Goal: Task Accomplishment & Management: Use online tool/utility

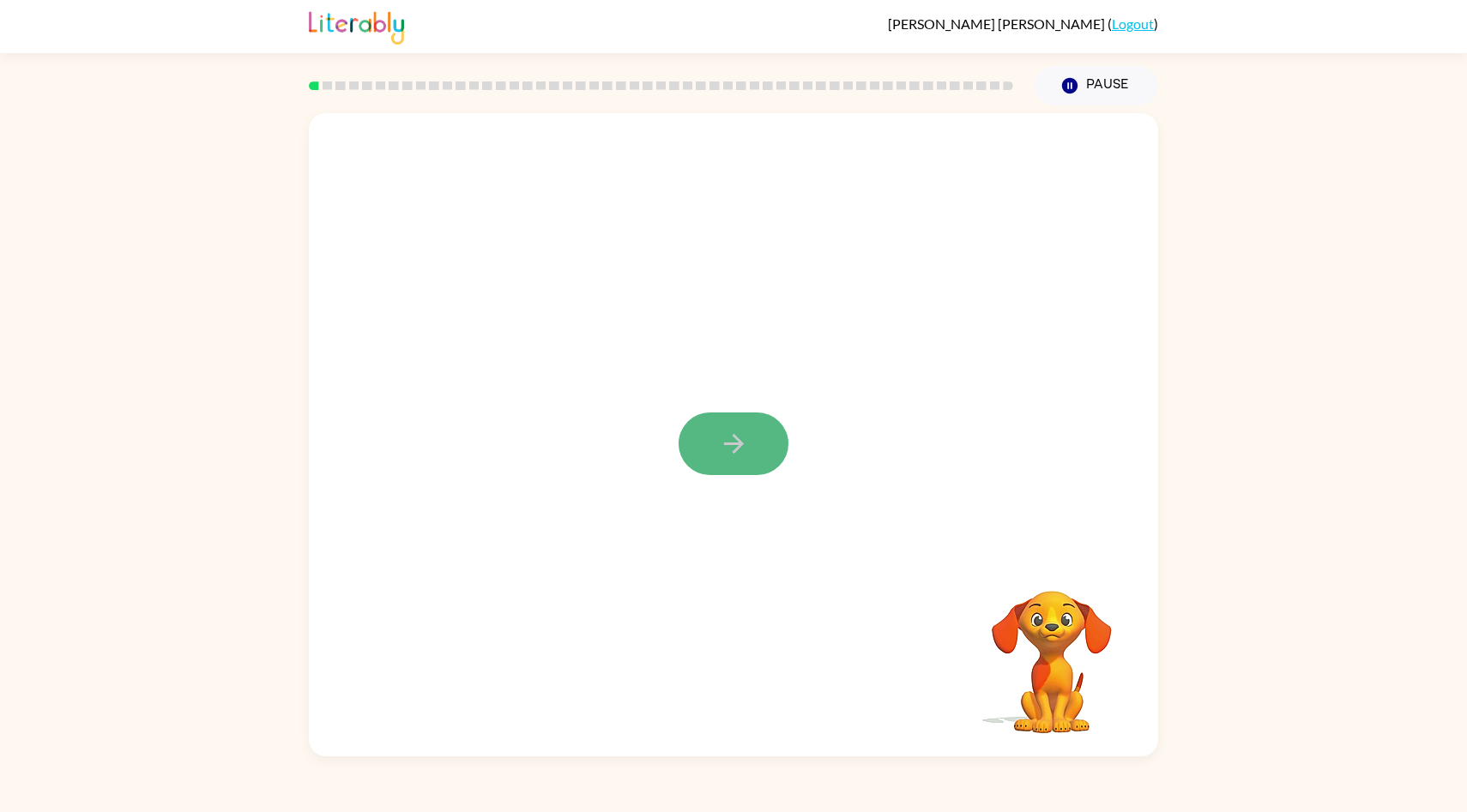
click at [727, 429] on icon "button" at bounding box center [734, 443] width 30 height 30
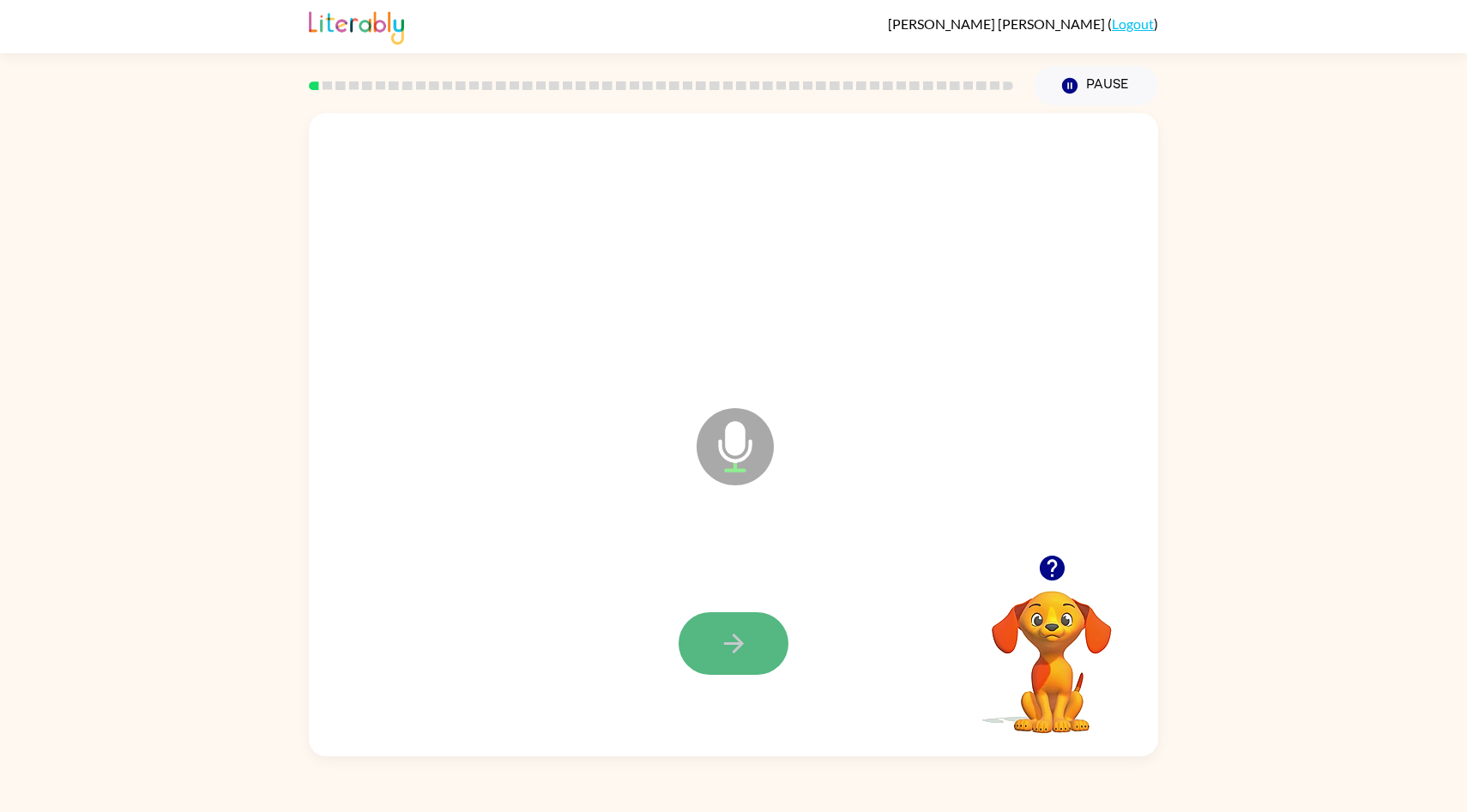
click at [731, 647] on icon "button" at bounding box center [734, 643] width 30 height 30
click at [713, 650] on button "button" at bounding box center [734, 644] width 109 height 63
click at [740, 643] on icon "button" at bounding box center [734, 644] width 20 height 20
click at [736, 664] on button "button" at bounding box center [734, 644] width 109 height 63
click at [711, 638] on button "button" at bounding box center [734, 644] width 109 height 63
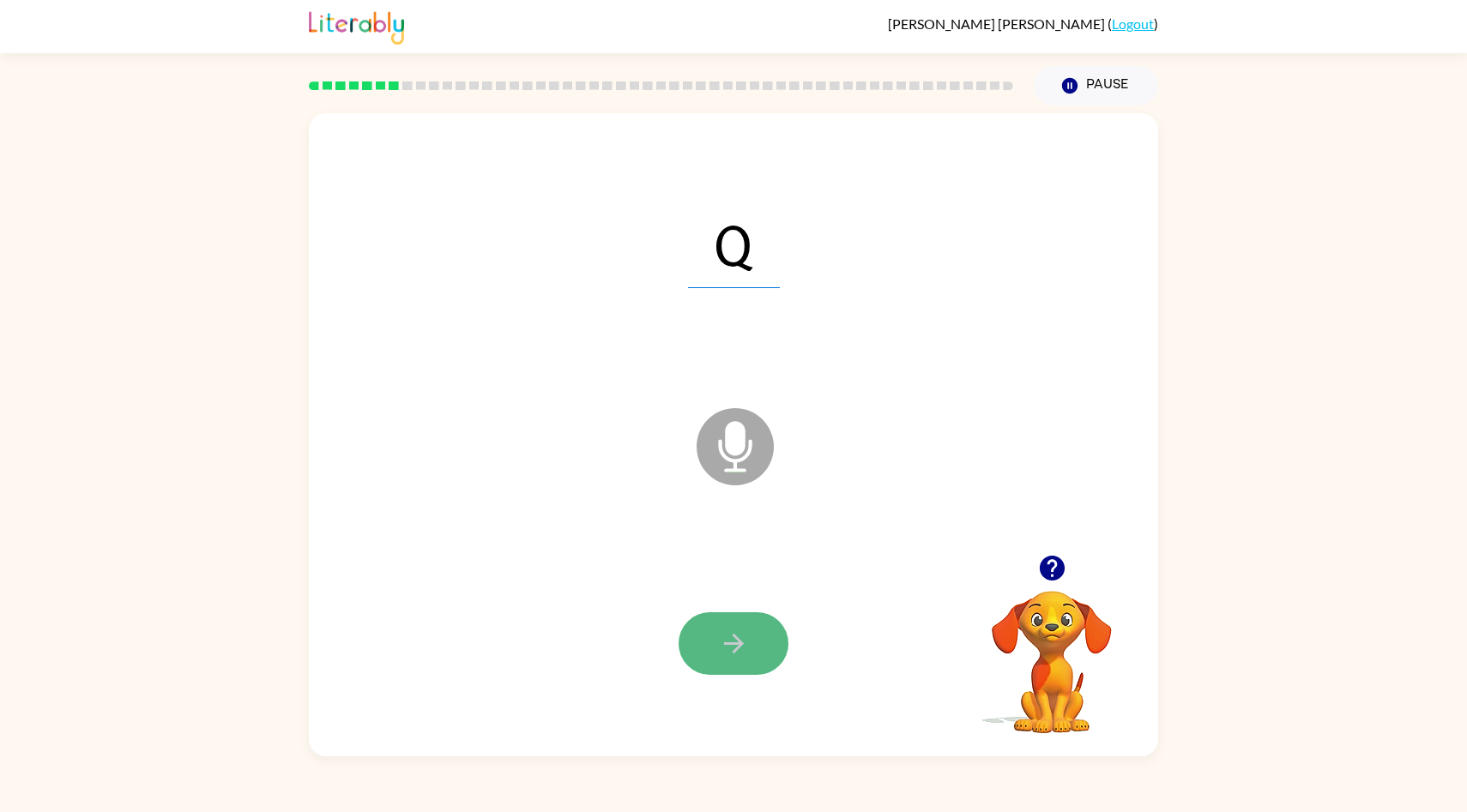
click at [703, 648] on button "button" at bounding box center [734, 644] width 109 height 63
click at [754, 640] on button "button" at bounding box center [734, 644] width 109 height 63
click at [735, 644] on icon "button" at bounding box center [734, 644] width 20 height 20
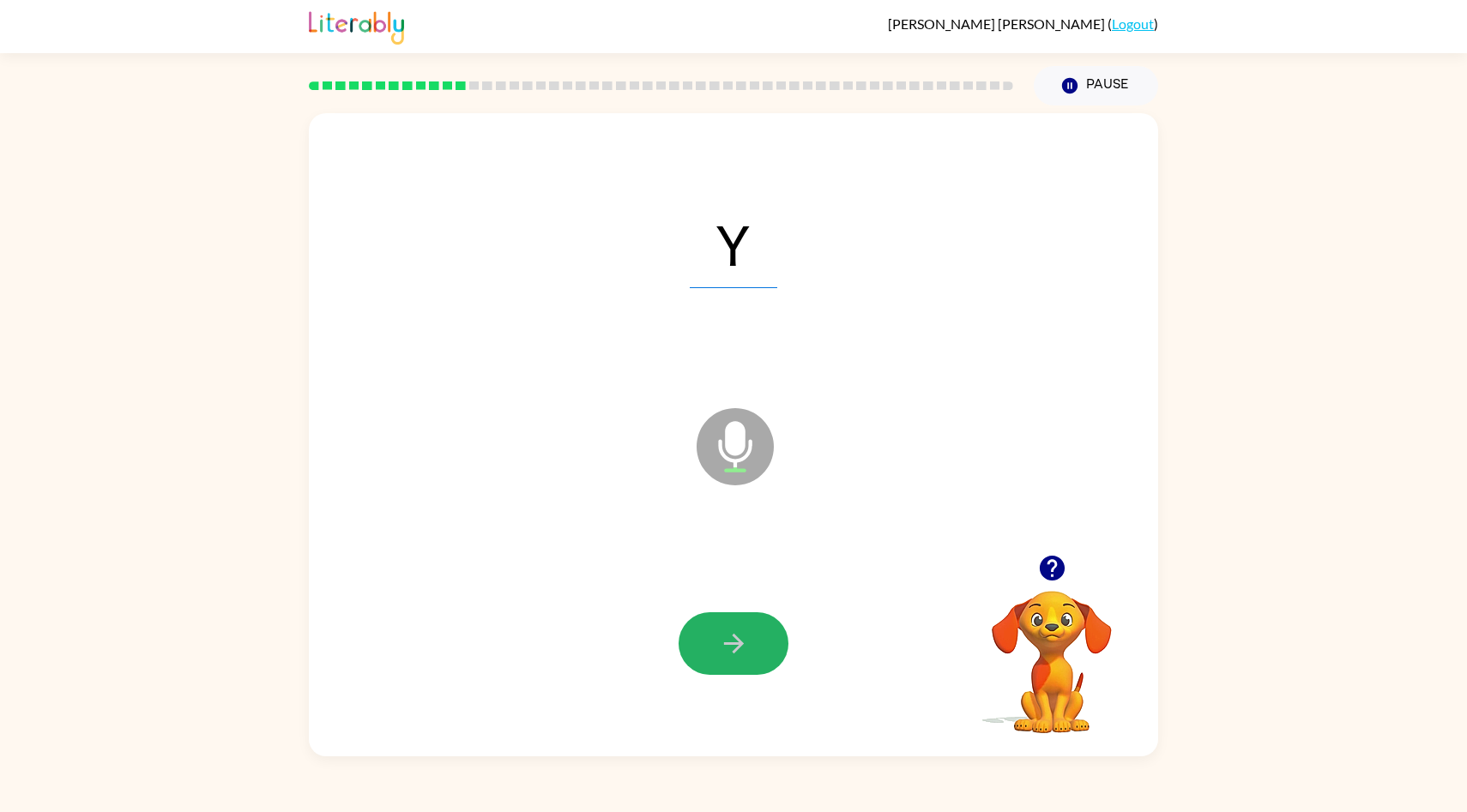
click at [735, 644] on icon "button" at bounding box center [734, 644] width 20 height 20
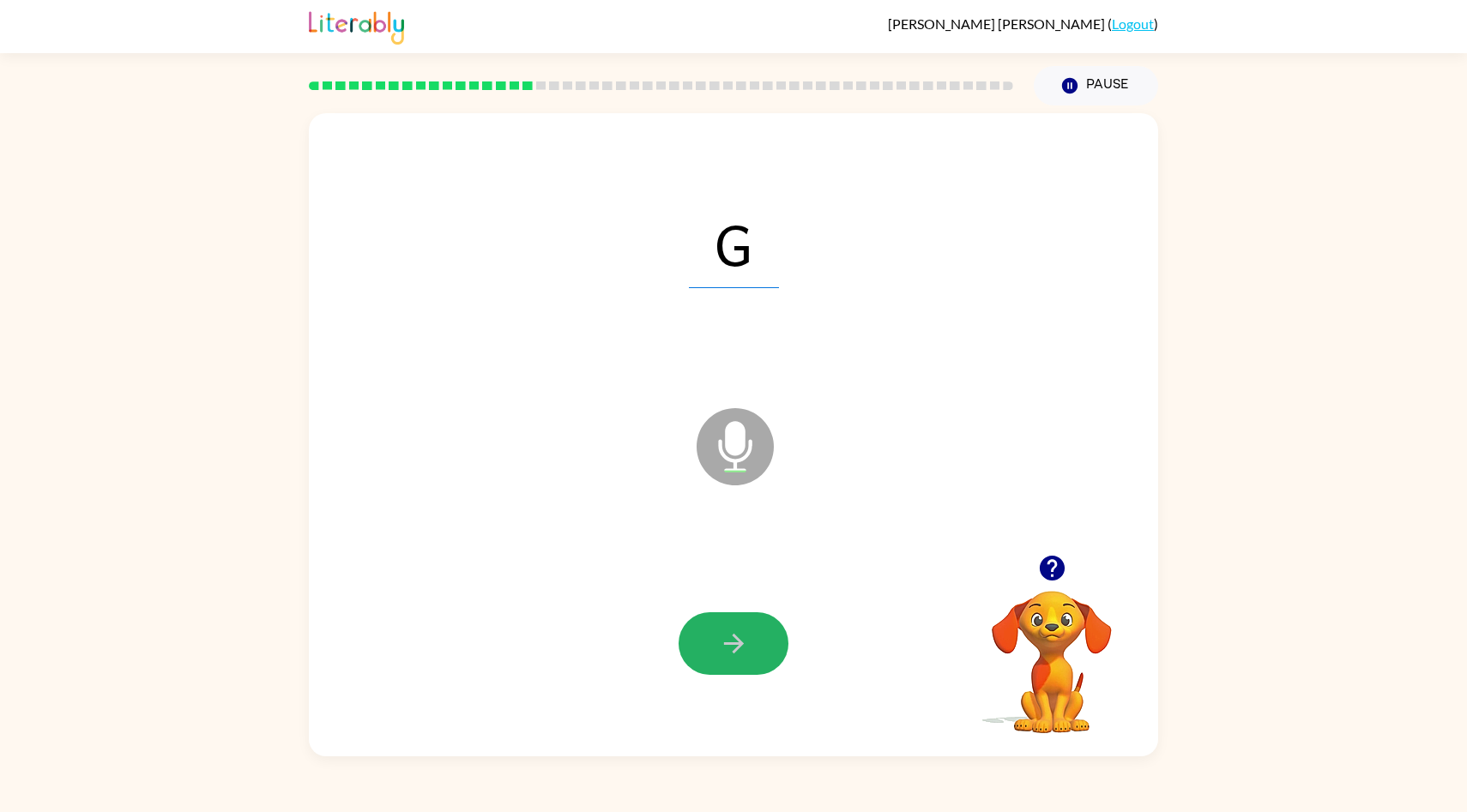
click at [735, 644] on icon "button" at bounding box center [734, 644] width 20 height 20
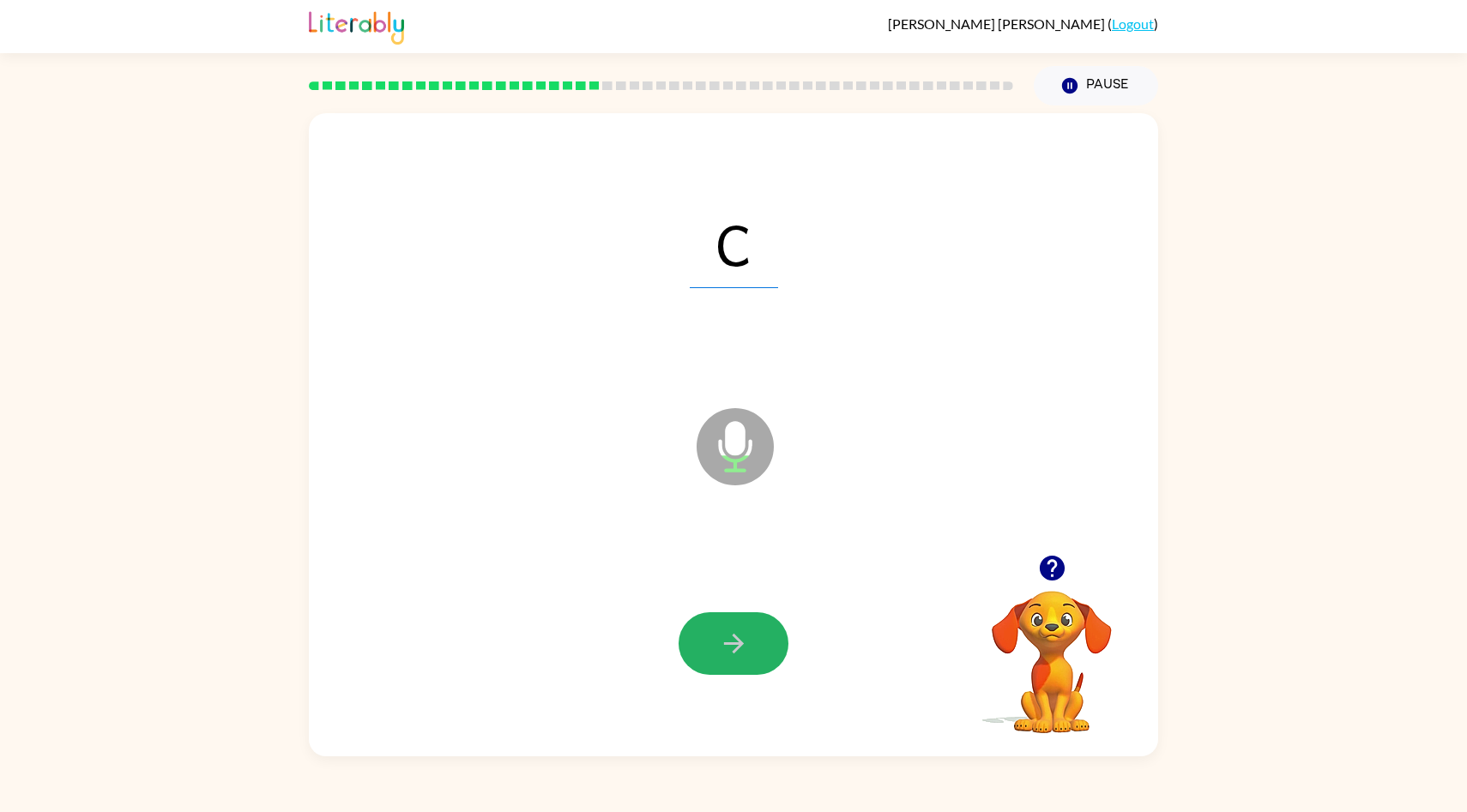
click at [735, 644] on icon "button" at bounding box center [734, 644] width 20 height 20
click at [735, 643] on icon "button" at bounding box center [734, 643] width 30 height 30
click at [734, 644] on icon "button" at bounding box center [734, 644] width 20 height 20
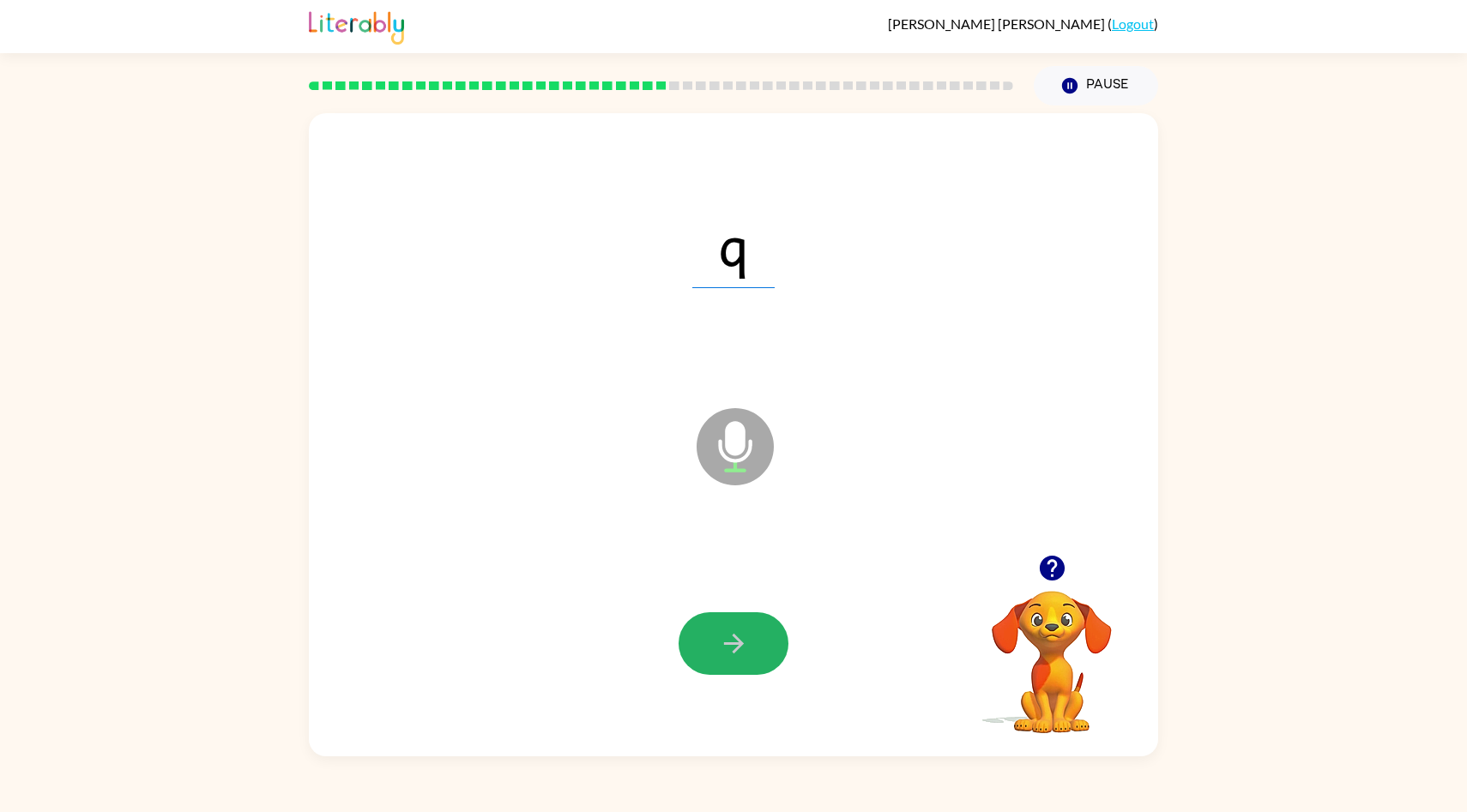
click at [734, 644] on icon "button" at bounding box center [734, 644] width 20 height 20
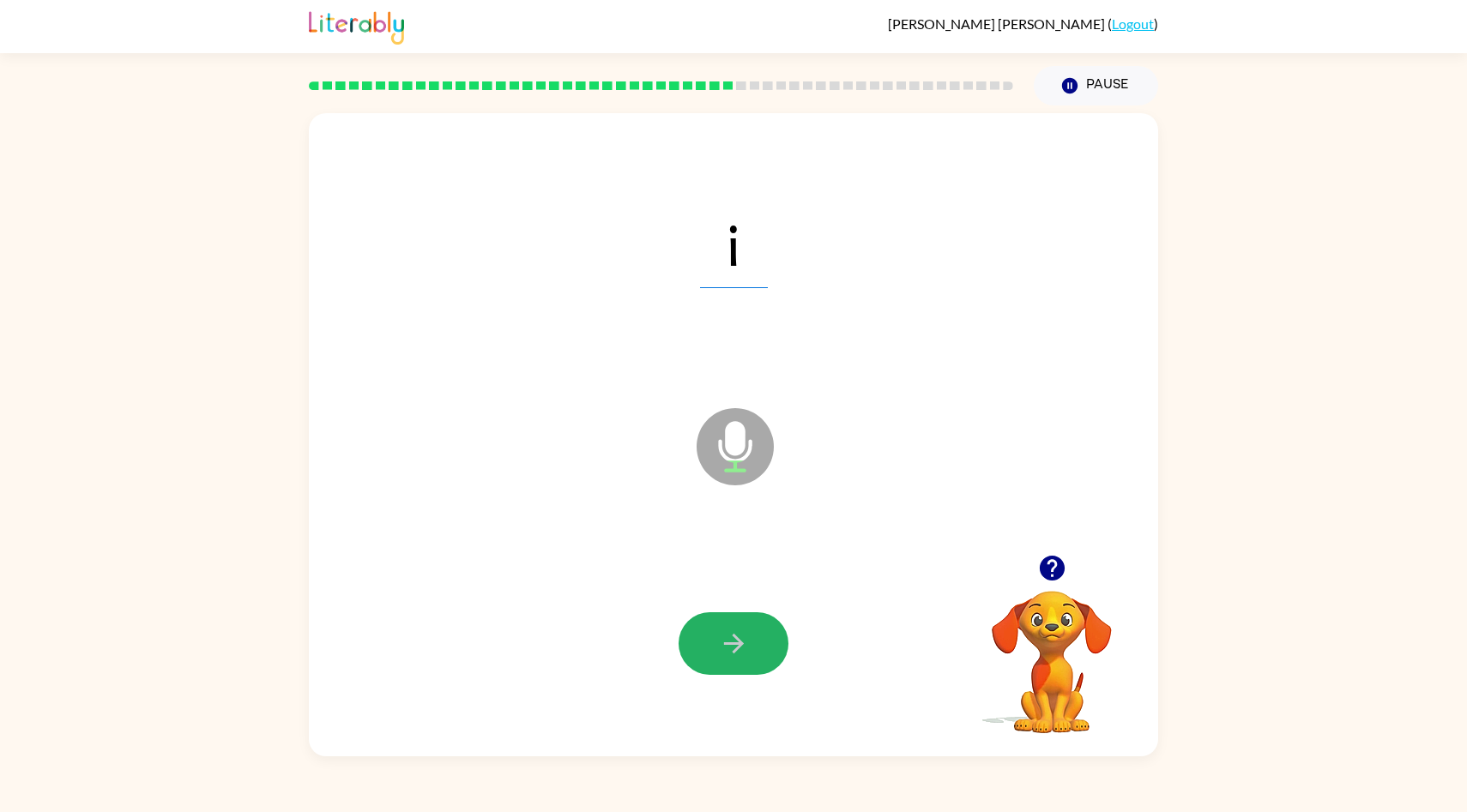
click at [734, 644] on icon "button" at bounding box center [734, 644] width 20 height 20
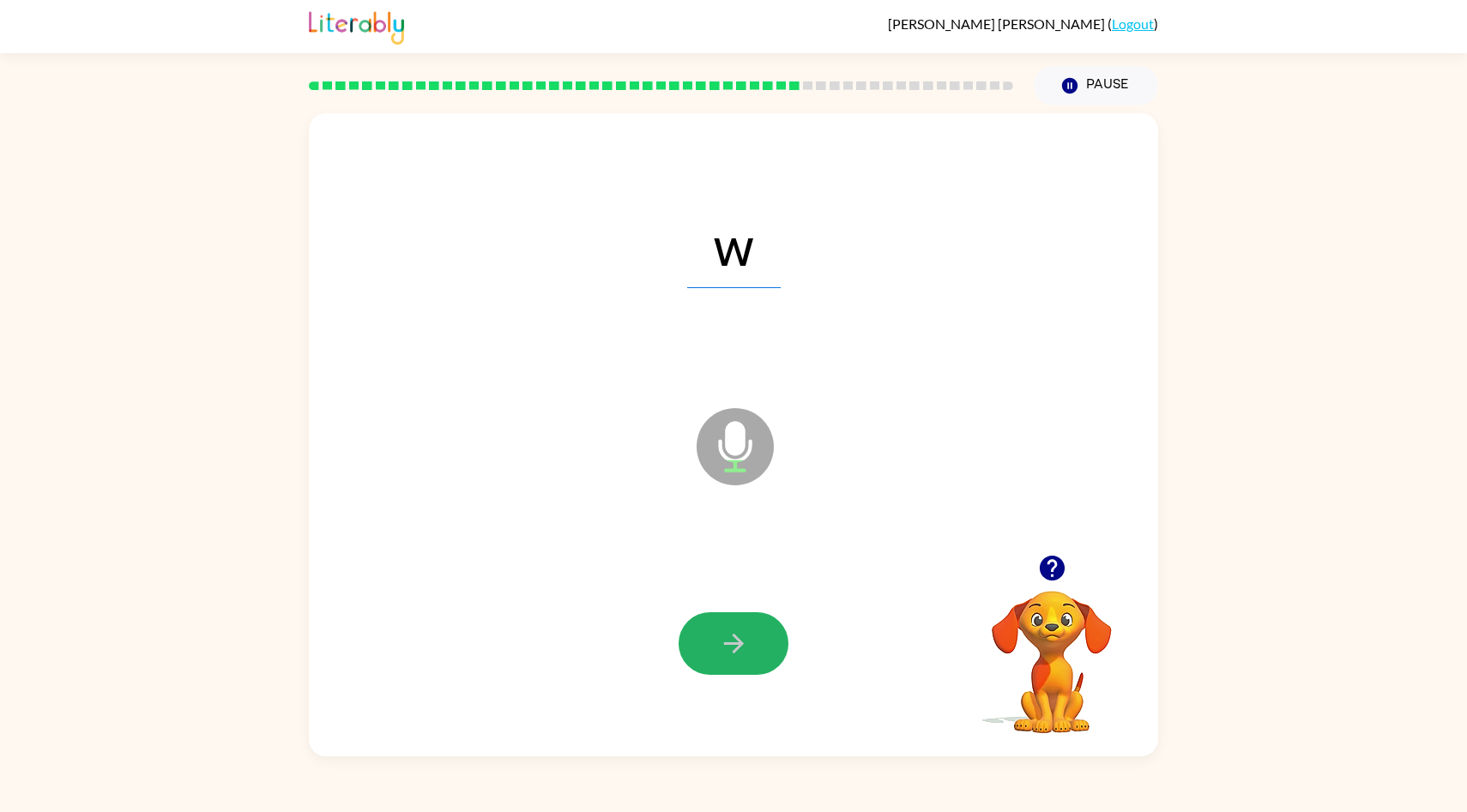
click at [734, 644] on icon "button" at bounding box center [734, 644] width 20 height 20
click at [733, 633] on icon "button" at bounding box center [734, 643] width 30 height 30
click at [730, 631] on icon "button" at bounding box center [734, 643] width 30 height 30
click at [730, 630] on icon "button" at bounding box center [734, 643] width 30 height 30
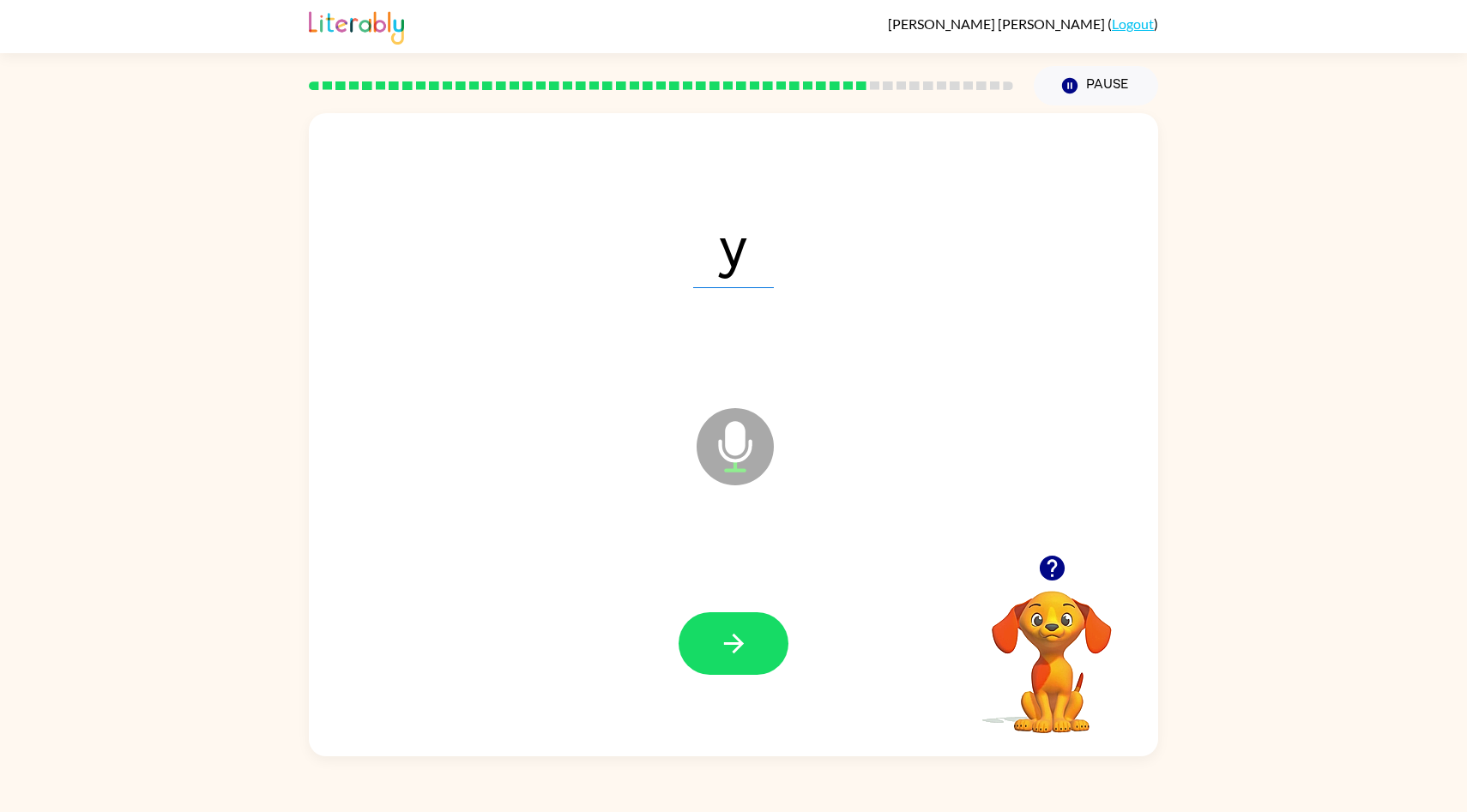
click at [730, 630] on icon "button" at bounding box center [734, 643] width 30 height 30
click at [690, 559] on div at bounding box center [734, 643] width 815 height 191
click at [720, 651] on icon "button" at bounding box center [734, 643] width 30 height 30
click at [721, 653] on icon "button" at bounding box center [734, 643] width 30 height 30
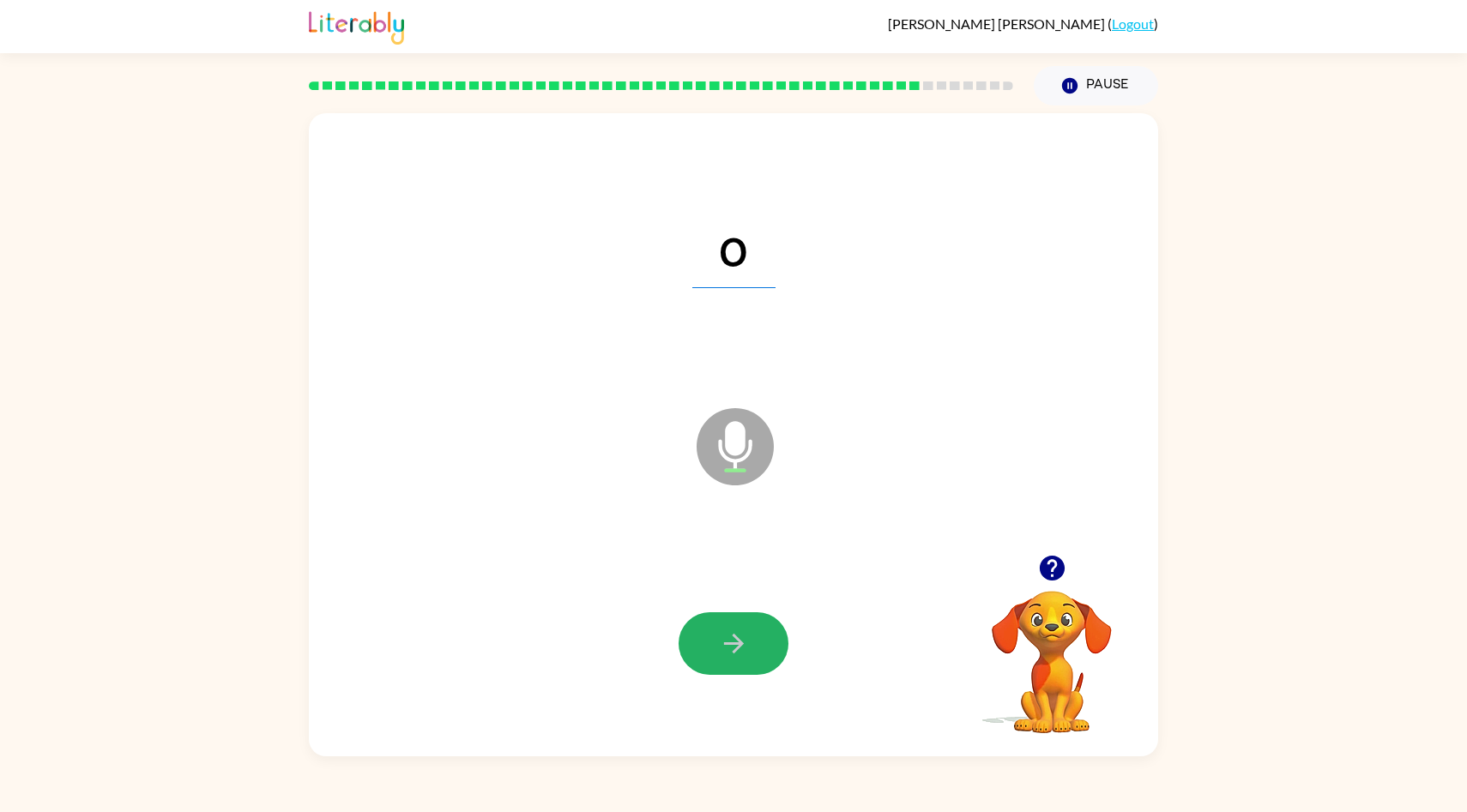
click at [721, 655] on icon "button" at bounding box center [734, 643] width 30 height 30
click at [721, 656] on icon "button" at bounding box center [734, 643] width 30 height 30
click at [725, 640] on icon "button" at bounding box center [734, 643] width 30 height 30
click at [725, 641] on icon "button" at bounding box center [734, 643] width 30 height 30
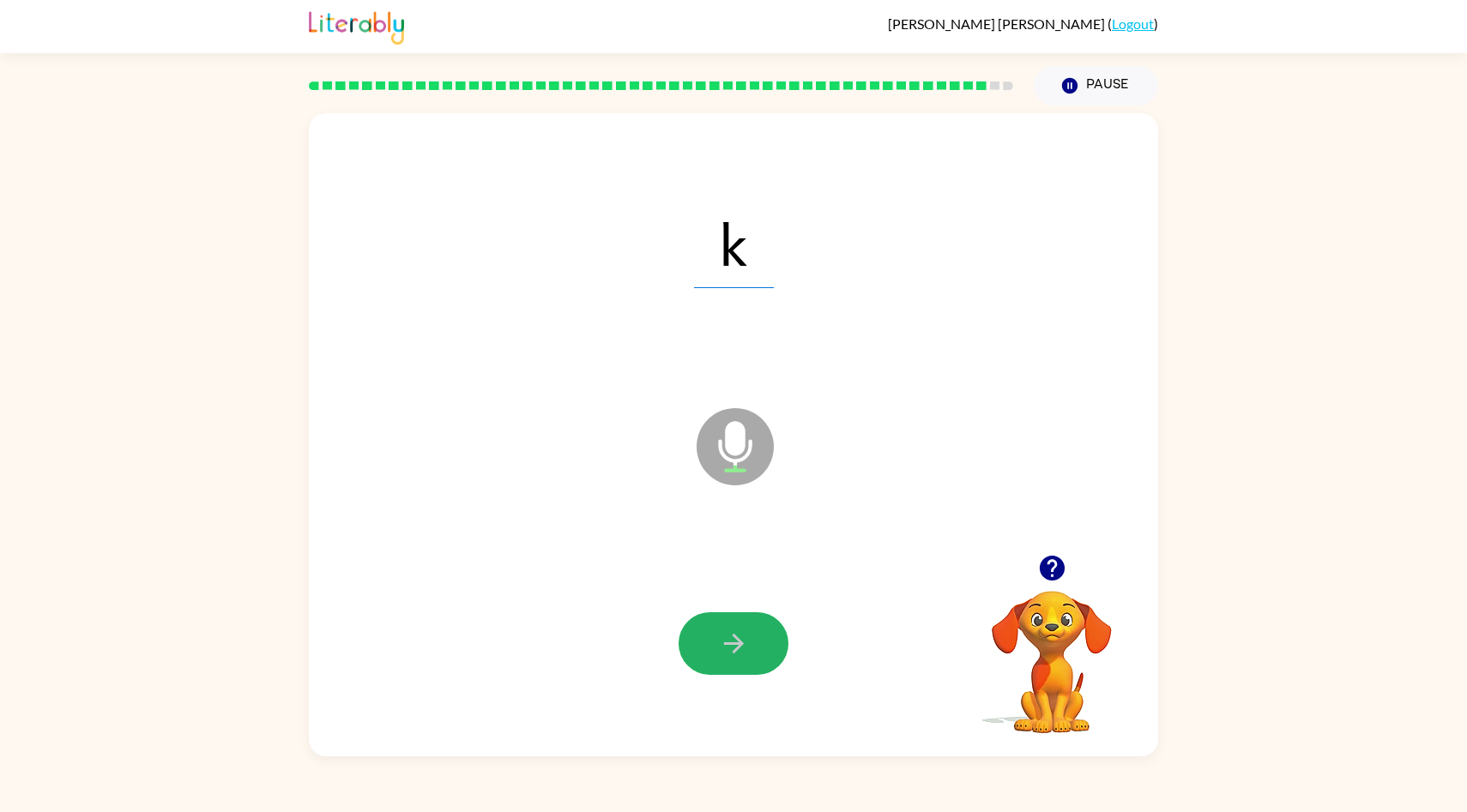
click at [725, 641] on icon "button" at bounding box center [734, 643] width 30 height 30
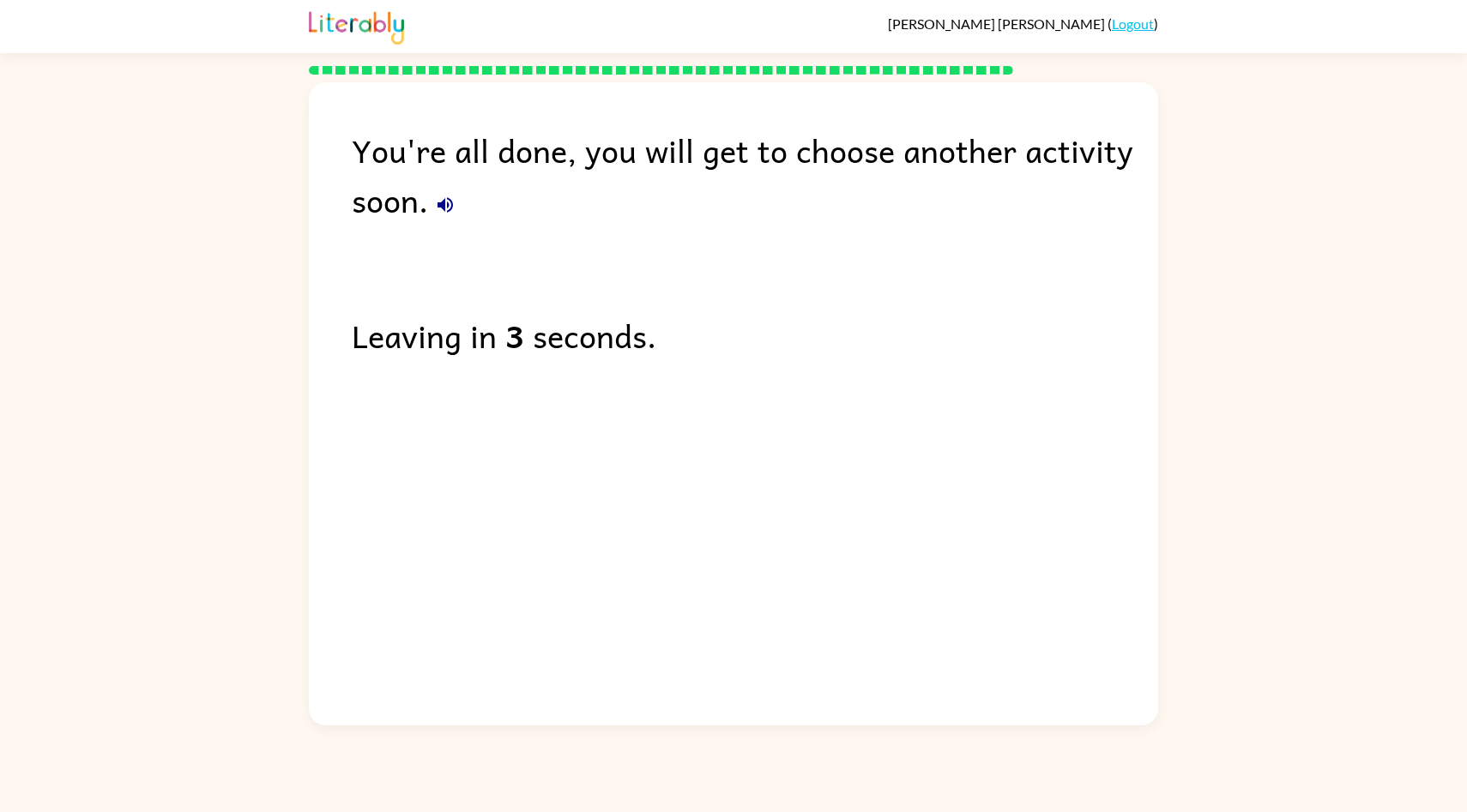
click at [1124, 27] on link "Logout" at bounding box center [1133, 23] width 42 height 16
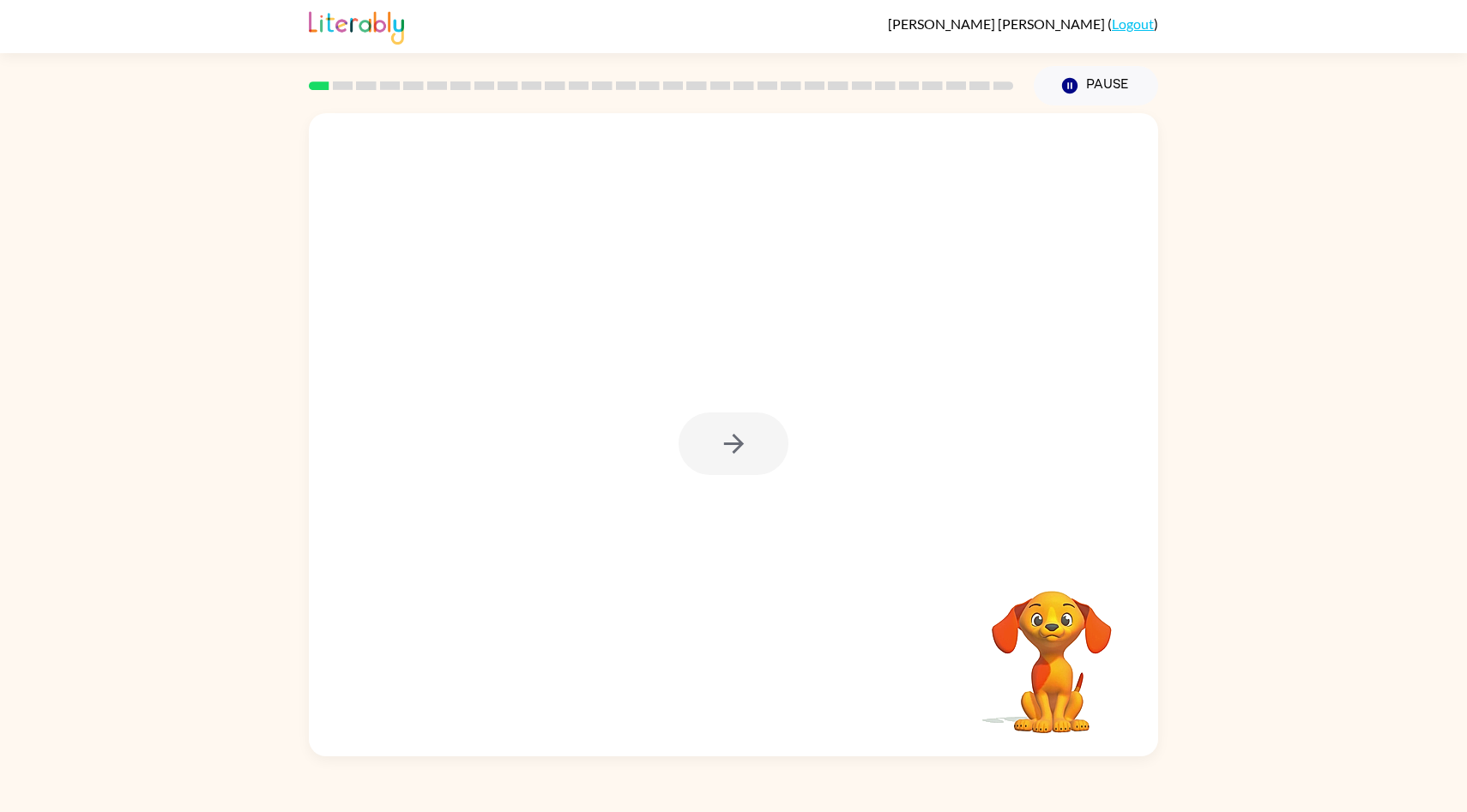
click at [734, 466] on div at bounding box center [734, 444] width 109 height 63
click at [703, 452] on button "button" at bounding box center [734, 444] width 109 height 63
click at [719, 638] on icon "button" at bounding box center [734, 643] width 30 height 30
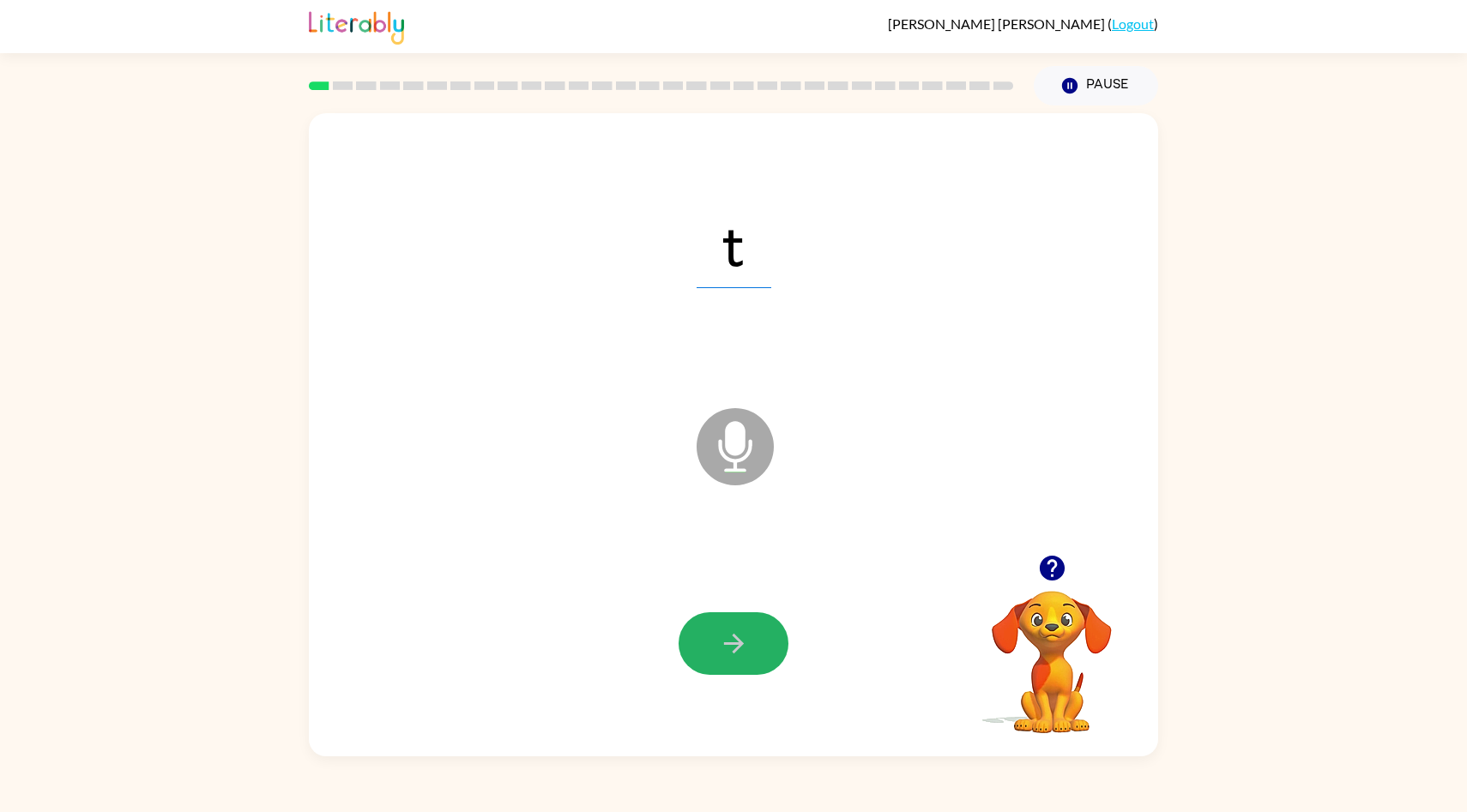
click at [719, 638] on icon "button" at bounding box center [734, 643] width 30 height 30
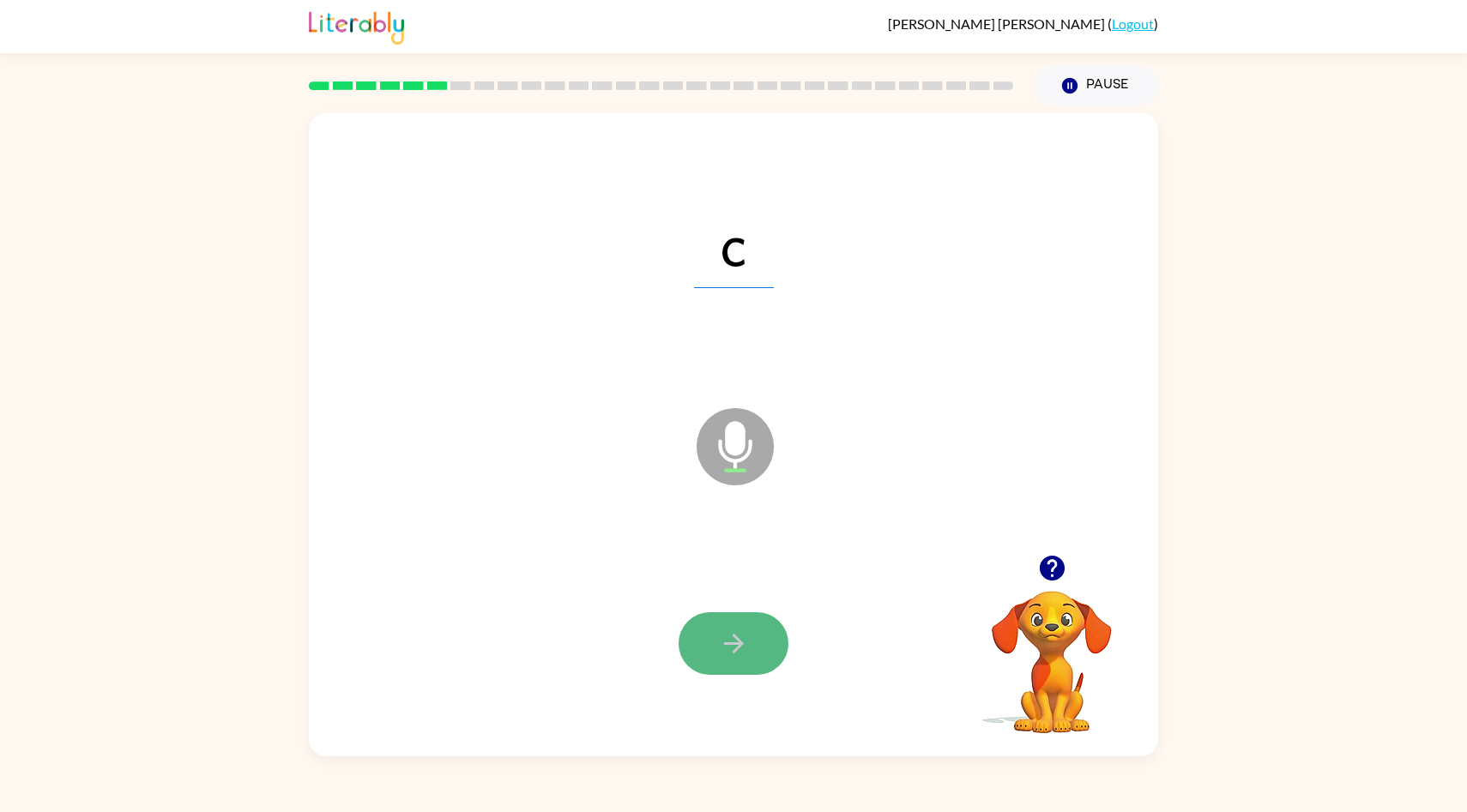
click at [719, 636] on icon "button" at bounding box center [734, 643] width 30 height 30
click at [736, 652] on icon "button" at bounding box center [734, 643] width 30 height 30
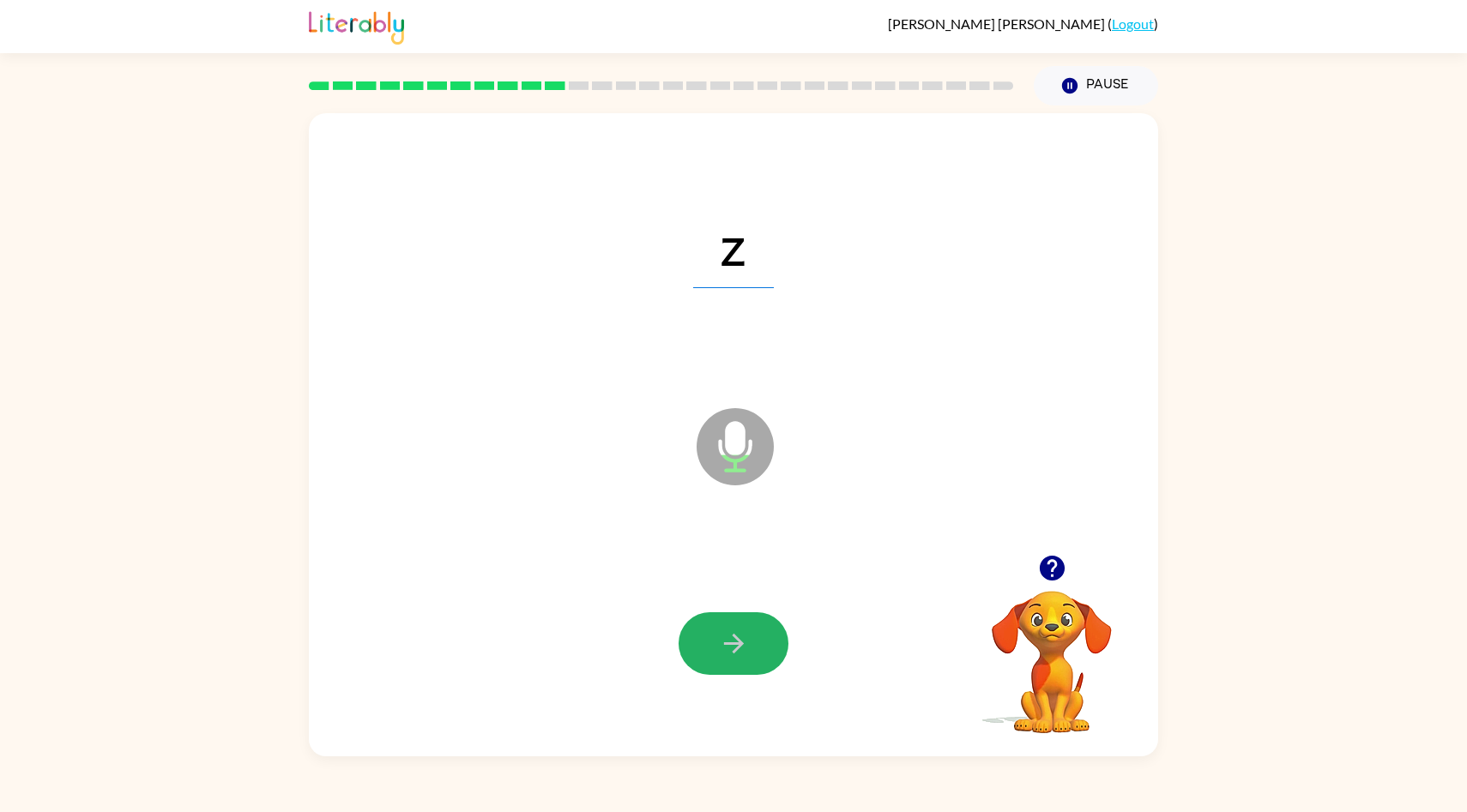
click at [736, 652] on icon "button" at bounding box center [734, 643] width 30 height 30
click at [736, 654] on icon "button" at bounding box center [734, 643] width 30 height 30
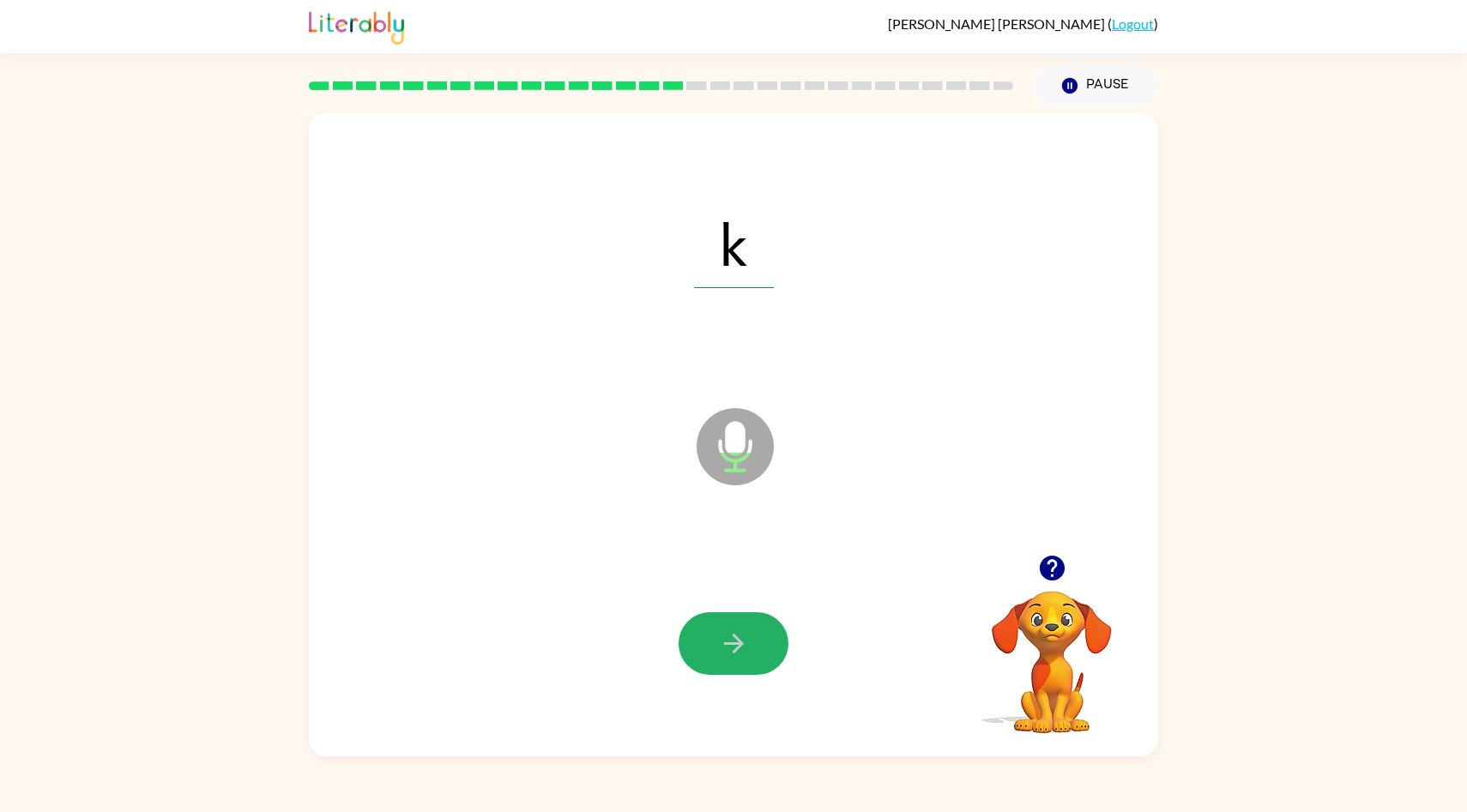
click at [736, 654] on icon "button" at bounding box center [734, 643] width 30 height 30
click at [780, 651] on button "button" at bounding box center [734, 644] width 109 height 63
drag, startPoint x: 780, startPoint y: 650, endPoint x: 785, endPoint y: 687, distance: 37.3
click at [780, 646] on button "button" at bounding box center [734, 644] width 109 height 63
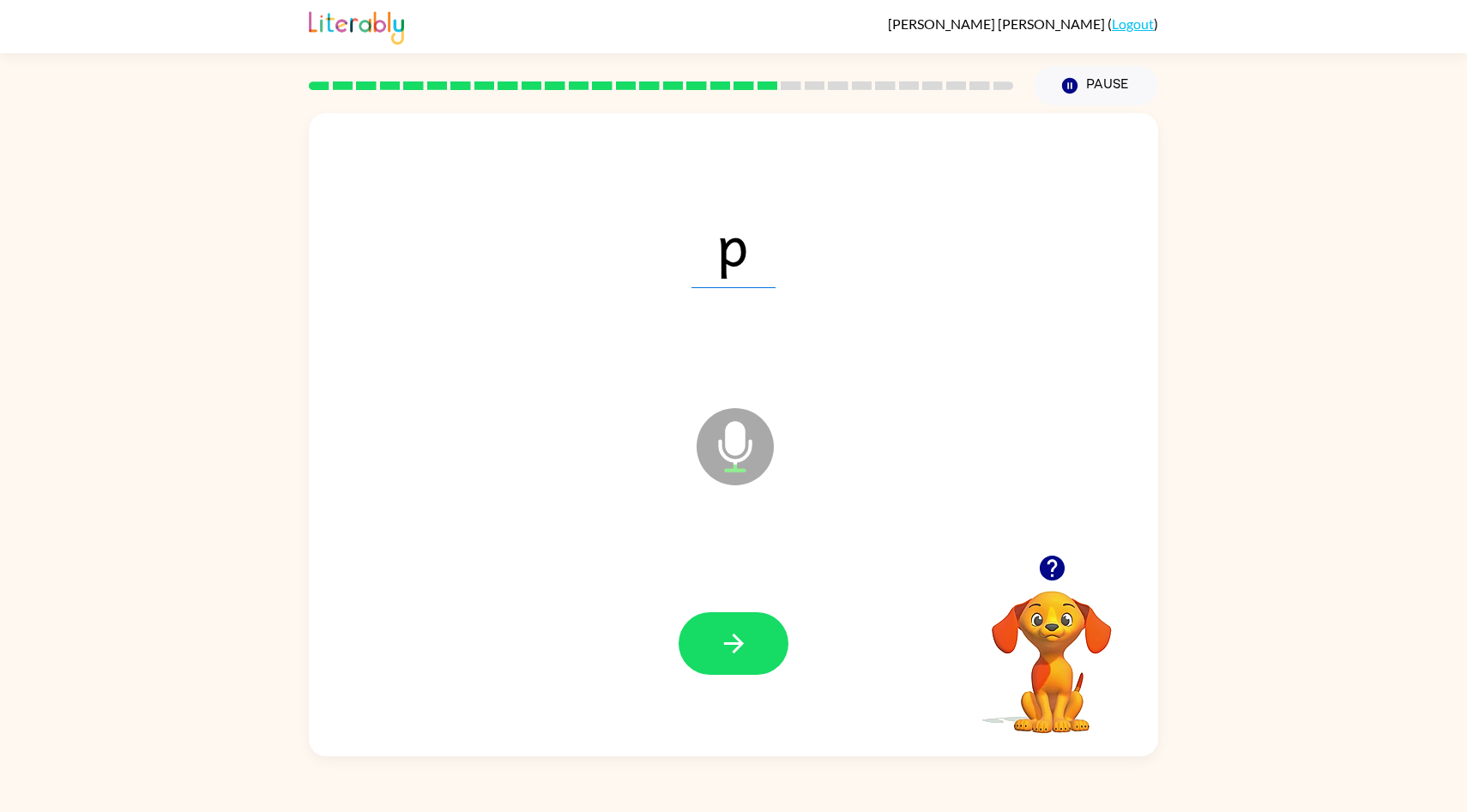
click at [790, 716] on div at bounding box center [734, 643] width 815 height 191
click at [783, 734] on div at bounding box center [734, 643] width 815 height 191
click at [720, 651] on icon "button" at bounding box center [734, 643] width 30 height 30
click at [717, 626] on button "button" at bounding box center [734, 644] width 109 height 63
click at [717, 634] on button "button" at bounding box center [734, 644] width 109 height 63
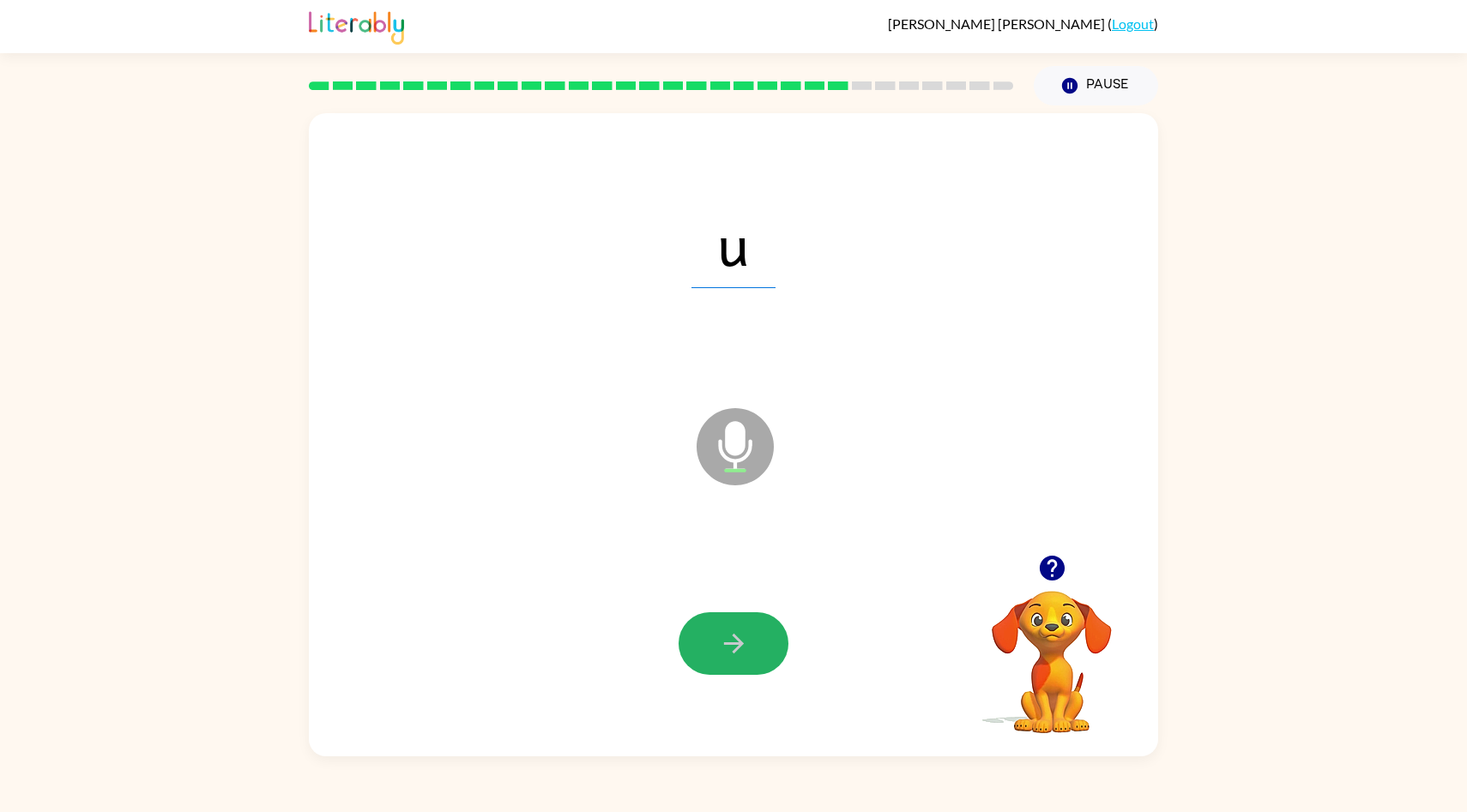
click at [717, 634] on button "button" at bounding box center [734, 644] width 109 height 63
click at [695, 629] on button "button" at bounding box center [734, 644] width 109 height 63
click at [699, 622] on button "button" at bounding box center [734, 644] width 109 height 63
click at [737, 636] on icon "button" at bounding box center [734, 643] width 30 height 30
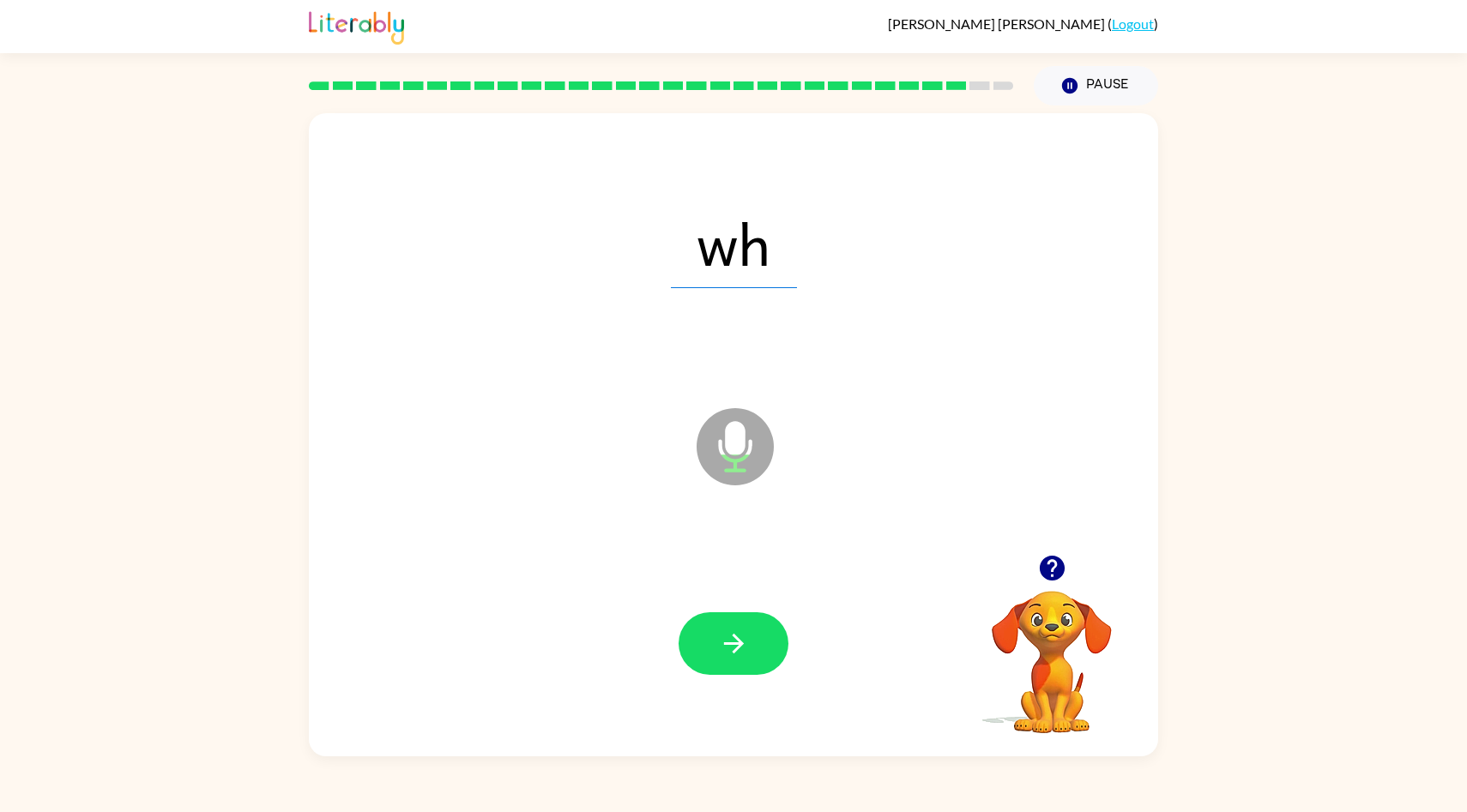
click at [737, 636] on icon "button" at bounding box center [734, 643] width 30 height 30
